Goal: Task Accomplishment & Management: Use online tool/utility

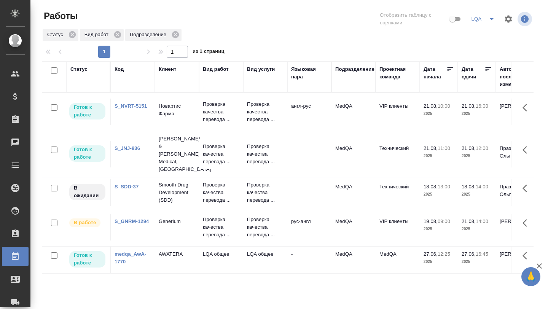
click at [129, 104] on link "S_NVRT-5151" at bounding box center [131, 106] width 32 height 6
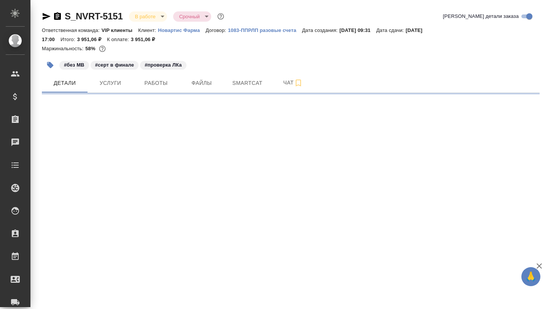
select select "RU"
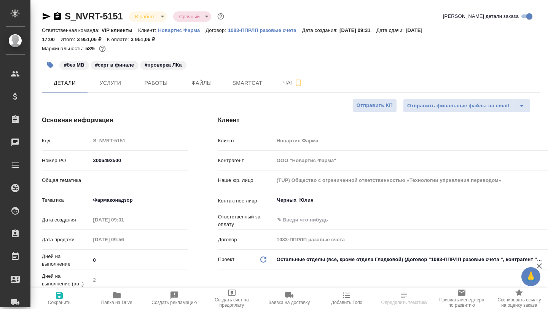
type textarea "x"
type input "[PERSON_NAME]"
type input "Комаров Роман"
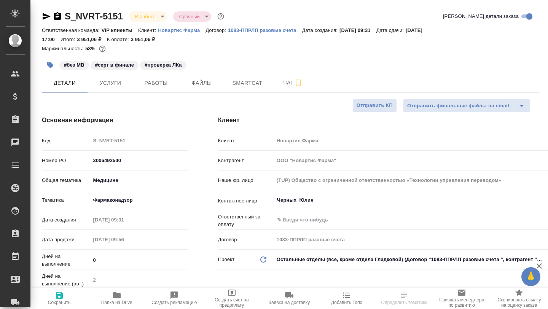
type textarea "x"
click at [161, 89] on button "Работы" at bounding box center [156, 82] width 46 height 19
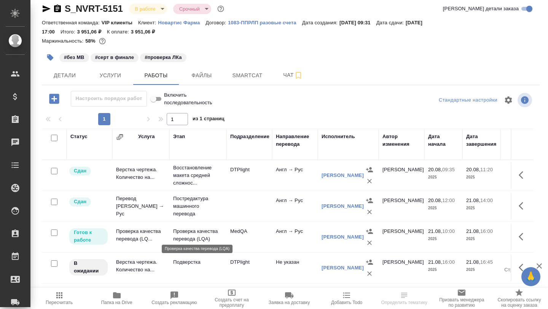
scroll to position [18, 0]
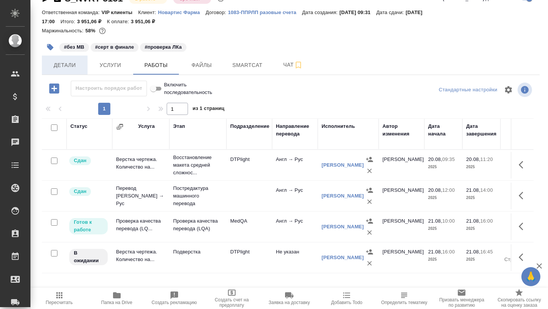
click at [62, 67] on span "Детали" at bounding box center [64, 66] width 37 height 10
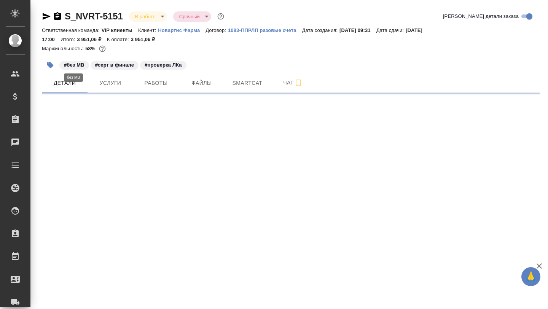
select select "RU"
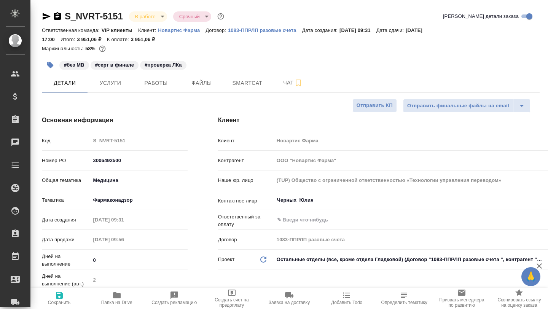
type textarea "x"
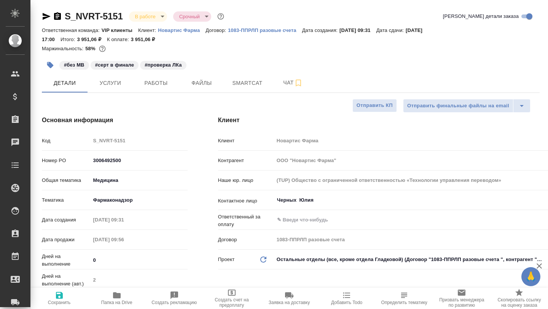
type textarea "x"
click at [158, 87] on span "Работы" at bounding box center [156, 83] width 37 height 10
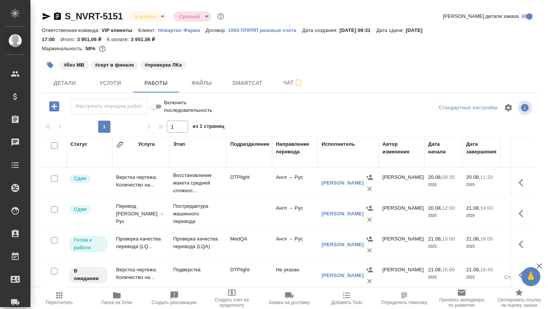
scroll to position [18, 0]
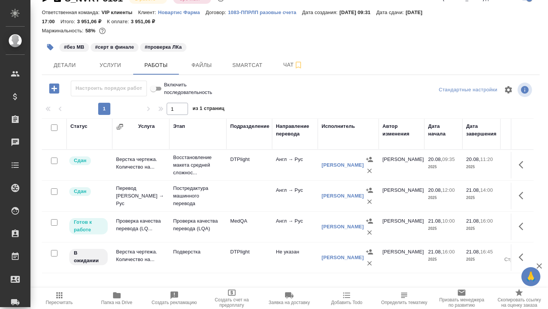
click at [131, 179] on td "Проверка качества перевода (LQ..." at bounding box center [140, 165] width 57 height 27
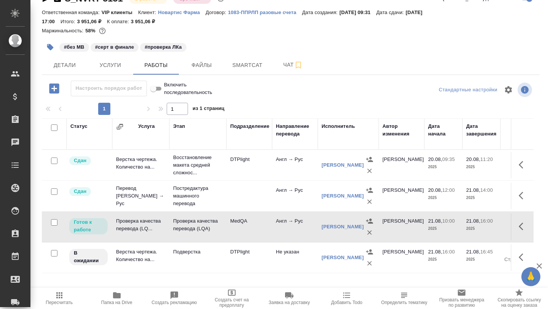
click at [124, 179] on td "Проверка качества перевода (LQ..." at bounding box center [140, 165] width 57 height 27
click at [241, 63] on span "Smartcat" at bounding box center [247, 66] width 37 height 10
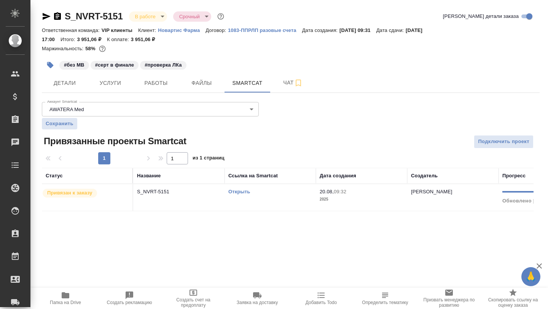
click at [236, 194] on link "Открыть" at bounding box center [239, 192] width 22 height 6
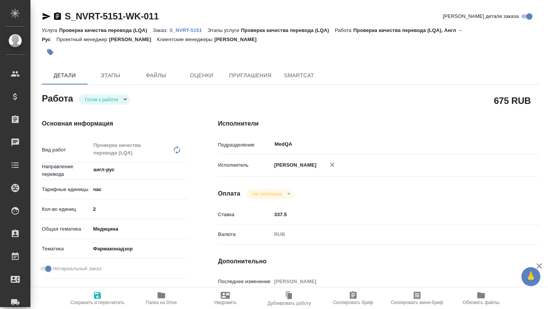
type textarea "x"
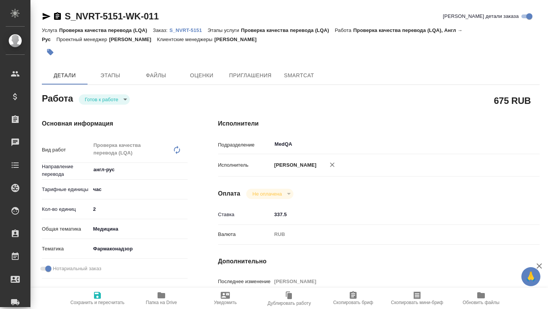
type textarea "x"
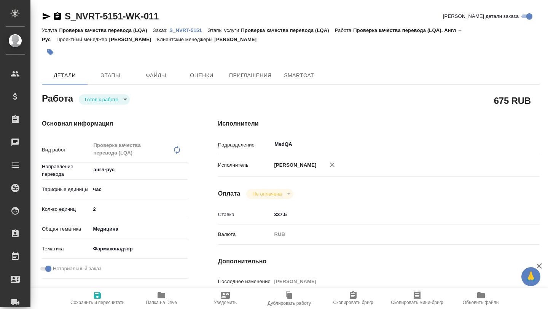
type textarea "x"
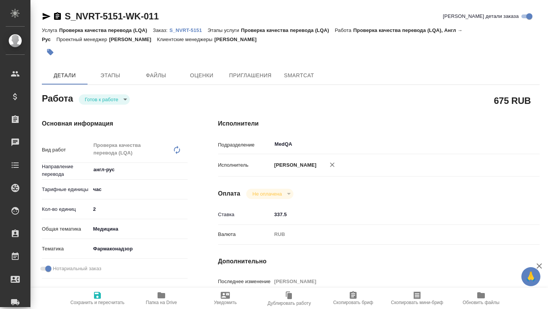
type textarea "x"
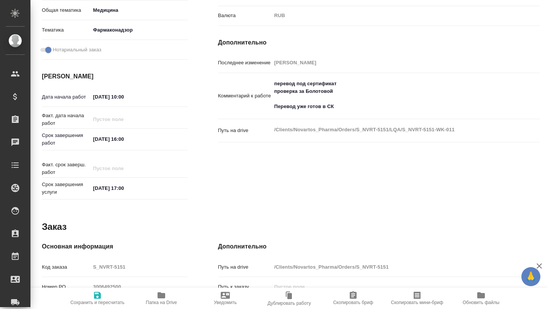
type textarea "x"
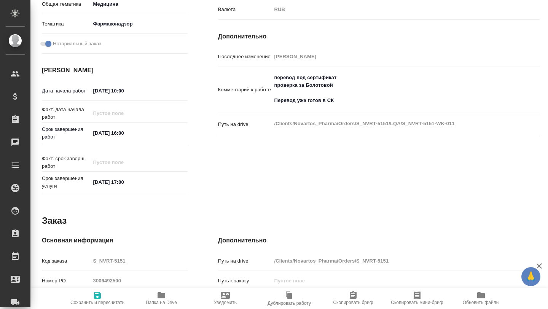
type textarea "x"
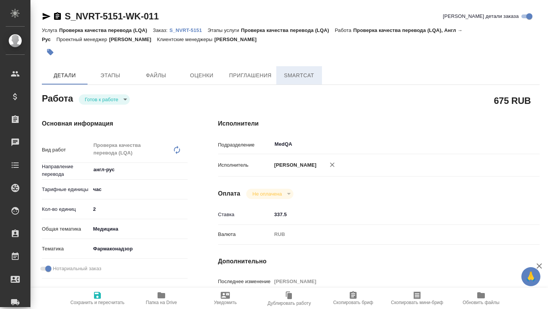
click at [295, 76] on span "SmartCat" at bounding box center [299, 76] width 37 height 10
